Goal: Navigation & Orientation: Find specific page/section

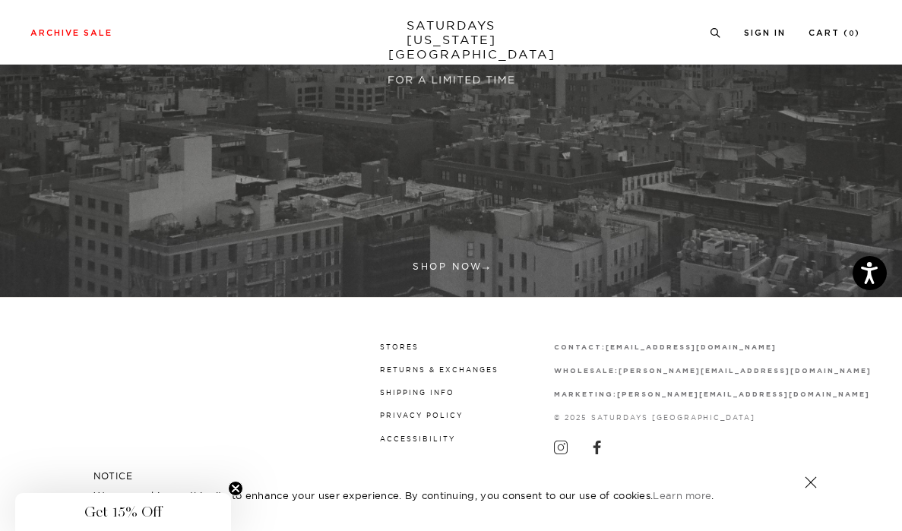
scroll to position [343, 0]
click at [419, 350] on link "Stores" at bounding box center [399, 348] width 39 height 8
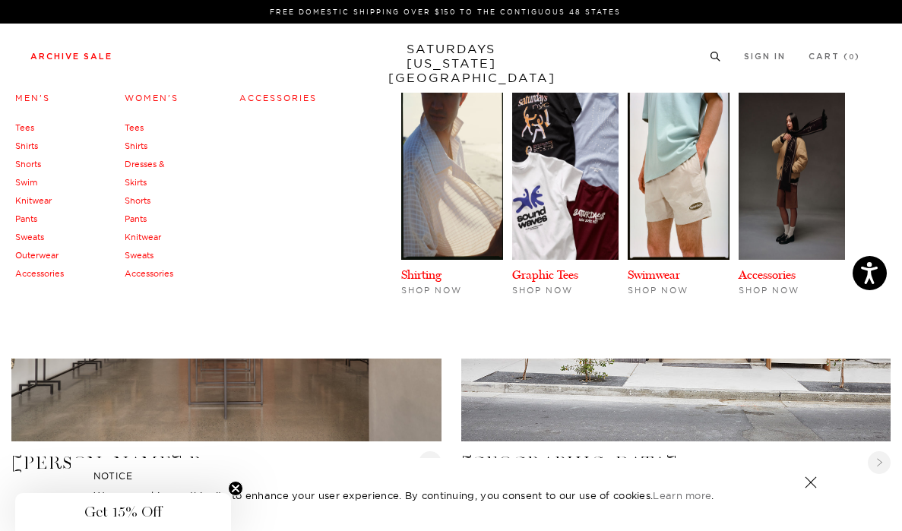
click at [42, 274] on link "Accessories" at bounding box center [39, 273] width 49 height 11
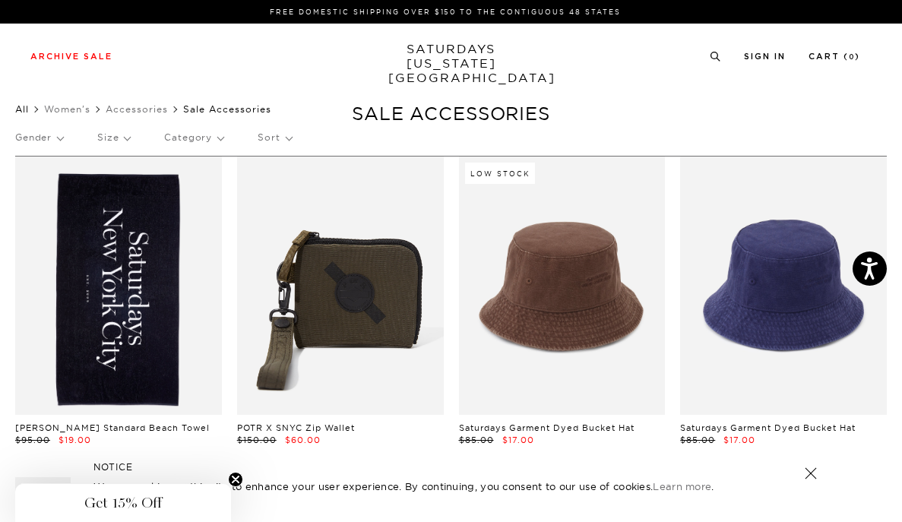
scroll to position [0, 1]
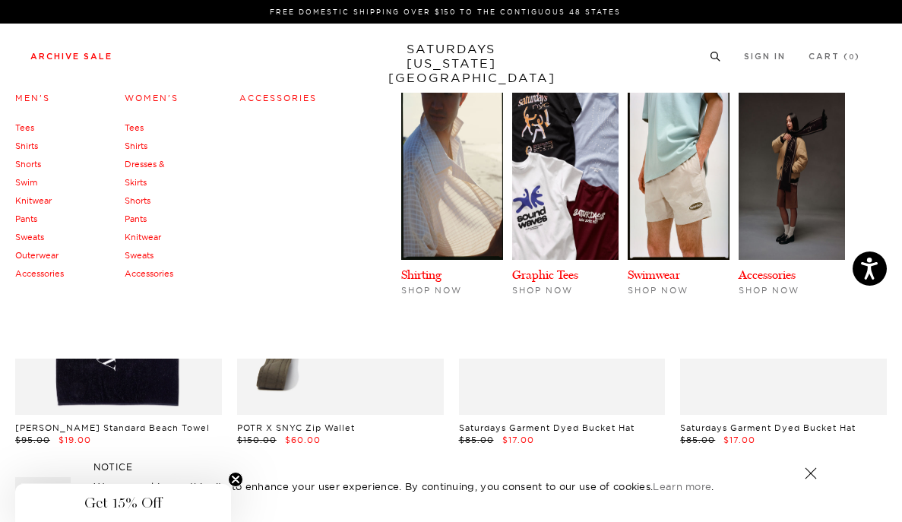
click at [287, 98] on link "Accessories" at bounding box center [278, 98] width 78 height 11
